Goal: Transaction & Acquisition: Purchase product/service

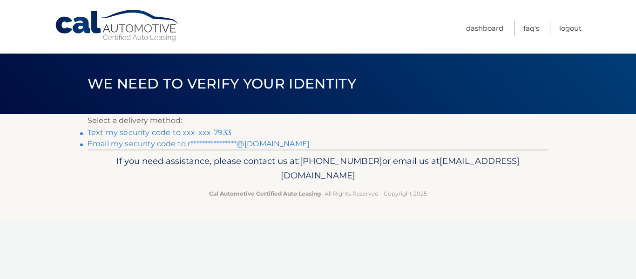
click at [266, 141] on link "**********" at bounding box center [199, 143] width 222 height 9
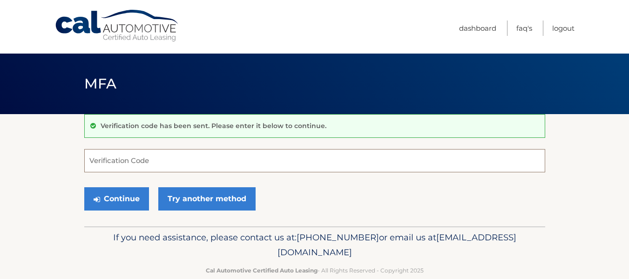
click at [168, 159] on input "Verification Code" at bounding box center [314, 160] width 461 height 23
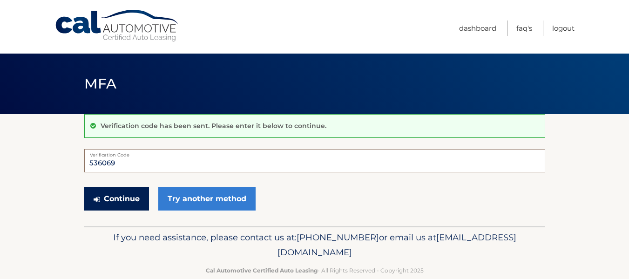
type input "536069"
click at [131, 202] on button "Continue" at bounding box center [116, 198] width 65 height 23
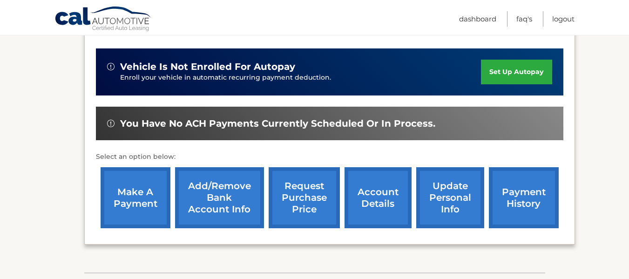
scroll to position [230, 0]
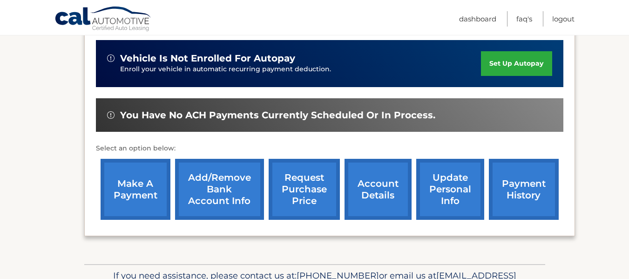
click at [141, 196] on link "make a payment" at bounding box center [136, 189] width 70 height 61
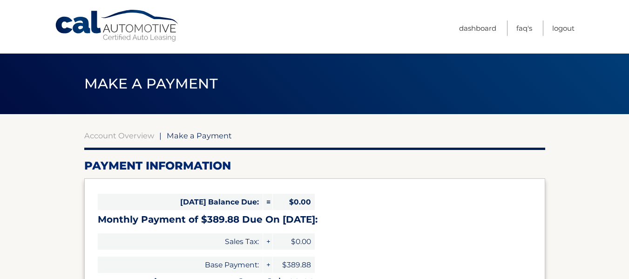
select select "MjdkOTRjYzktYTRiYi00ZmQzLWI1NTktYTdmOTQzNGNjODlm"
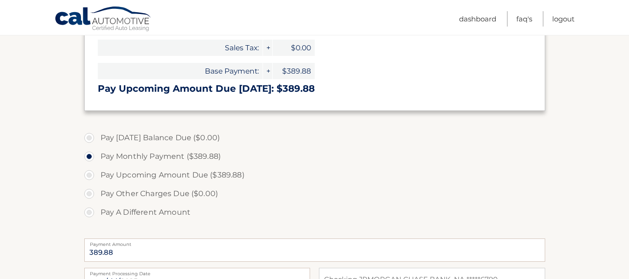
scroll to position [158, 0]
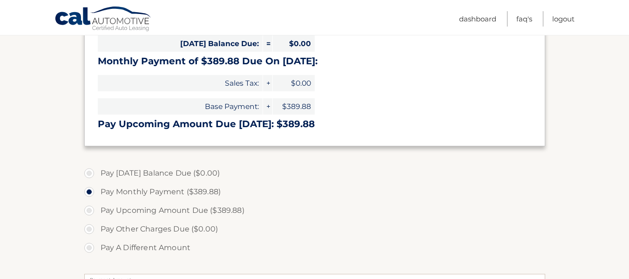
click at [144, 214] on label "Pay Upcoming Amount Due ($389.88)" at bounding box center [314, 210] width 461 height 19
click at [97, 214] on input "Pay Upcoming Amount Due ($389.88)" at bounding box center [92, 208] width 9 height 15
radio input "true"
click at [161, 194] on label "Pay Monthly Payment ($389.88)" at bounding box center [314, 192] width 461 height 19
click at [97, 194] on input "Pay Monthly Payment ($389.88)" at bounding box center [92, 190] width 9 height 15
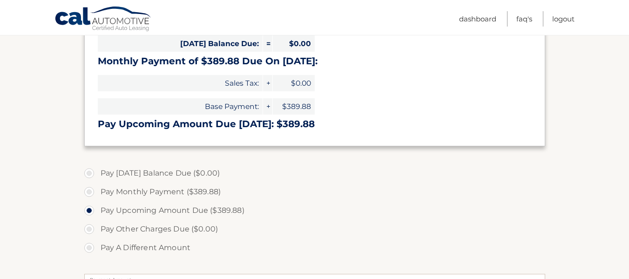
radio input "true"
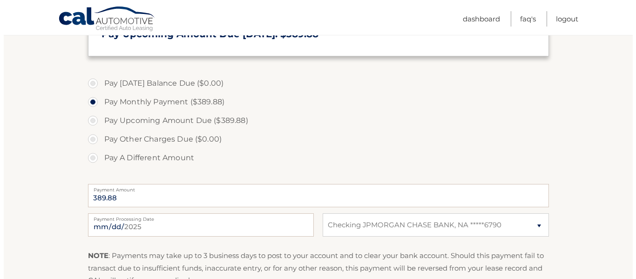
scroll to position [352, 0]
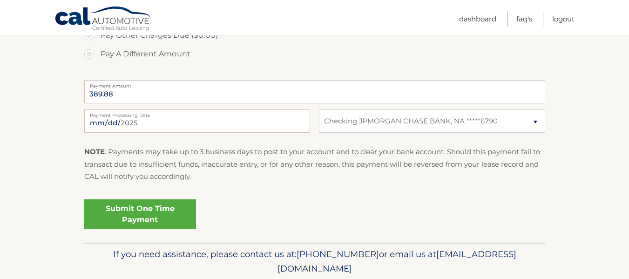
click at [146, 220] on link "Submit One Time Payment" at bounding box center [140, 214] width 112 height 30
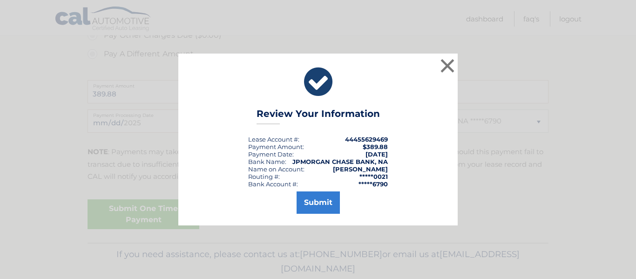
click at [342, 198] on div "Submit" at bounding box center [318, 201] width 256 height 26
click at [334, 198] on button "Submit" at bounding box center [318, 202] width 43 height 22
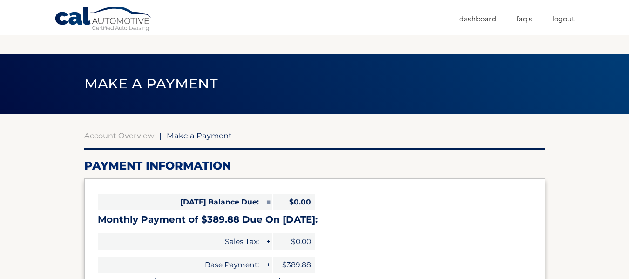
select select "MjdkOTRjYzktYTRiYi00ZmQzLWI1NTktYTdmOTQzNGNjODlm"
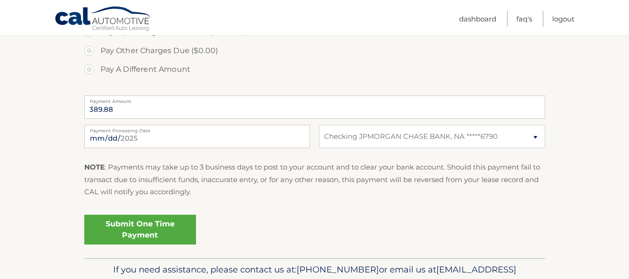
scroll to position [357, 0]
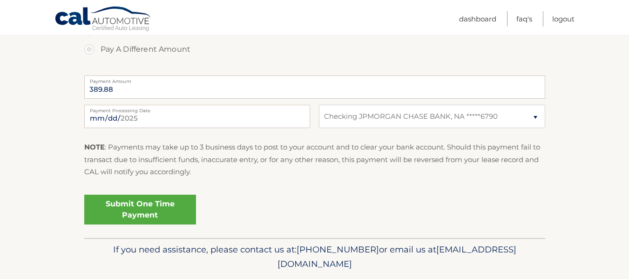
click at [144, 111] on label "Payment Processing Date" at bounding box center [197, 108] width 226 height 7
click at [144, 111] on input "[DATE]" at bounding box center [197, 116] width 226 height 23
click at [137, 121] on input "[DATE]" at bounding box center [197, 116] width 226 height 23
type input "[DATE]"
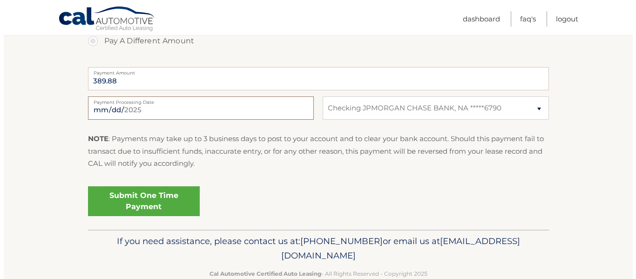
scroll to position [377, 0]
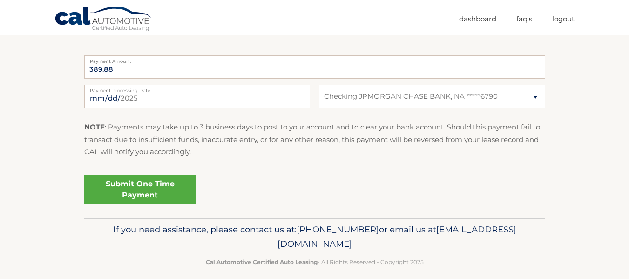
click at [166, 191] on link "Submit One Time Payment" at bounding box center [140, 190] width 112 height 30
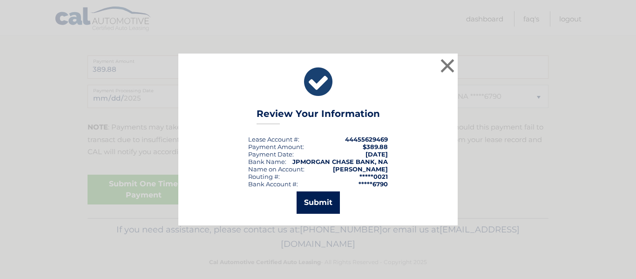
click at [305, 203] on button "Submit" at bounding box center [318, 202] width 43 height 22
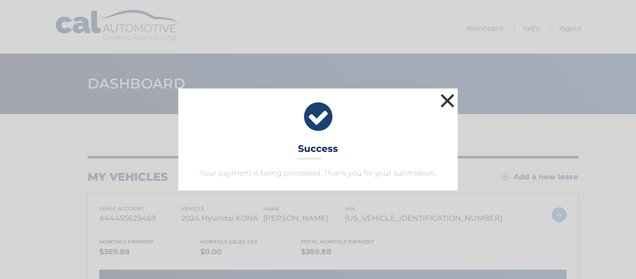
click at [445, 98] on button "×" at bounding box center [447, 100] width 19 height 19
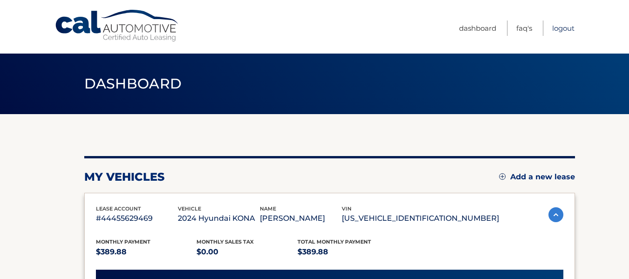
click at [562, 27] on link "Logout" at bounding box center [563, 27] width 22 height 15
